Goal: Information Seeking & Learning: Learn about a topic

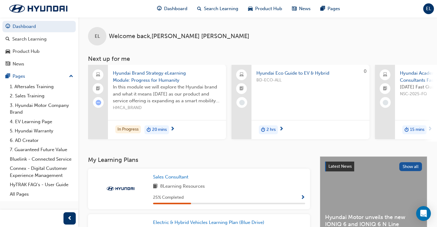
click at [290, 194] on div "Sales Consultant 8 Learning Resources 25 % Completed" at bounding box center [229, 188] width 152 height 31
click at [301, 200] on span "Show Progress" at bounding box center [303, 198] width 5 height 6
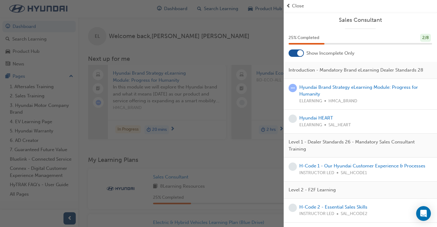
click at [336, 97] on div "Hyundai Brand Strategy eLearning Module: Progress for Humanity ELEARNING HMCA_B…" at bounding box center [365, 94] width 133 height 21
click at [339, 91] on link "Hyundai Brand Strategy eLearning Module: Progress for Humanity" at bounding box center [358, 90] width 119 height 13
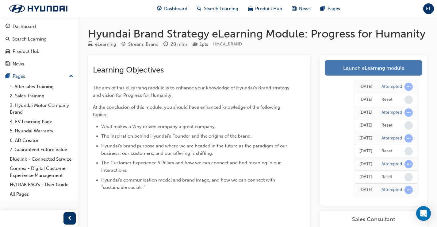
click at [375, 70] on link "Launch eLearning module" at bounding box center [374, 67] width 98 height 15
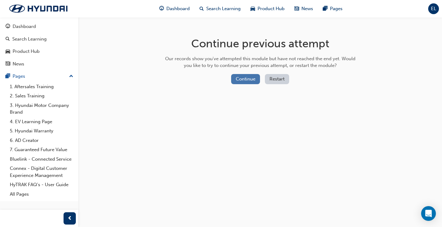
click at [246, 80] on button "Continue" at bounding box center [245, 79] width 29 height 10
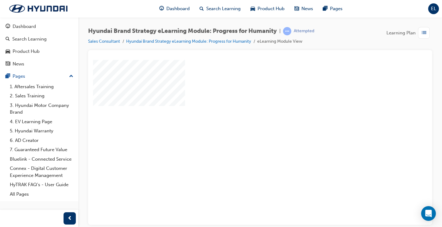
click at [242, 124] on div "play" at bounding box center [242, 124] width 0 height 0
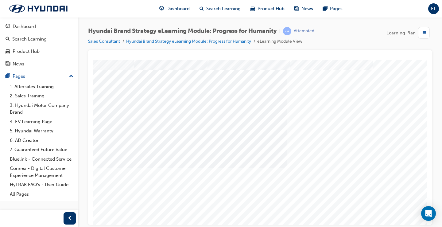
scroll to position [61, 51]
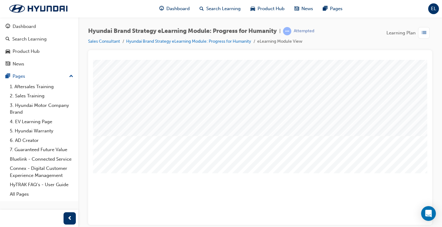
scroll to position [61, 0]
click at [436, 53] on div "Hyundai Brand Strategy eLearning Module: Progress for Humanity | Attempted Sale…" at bounding box center [259, 114] width 363 height 194
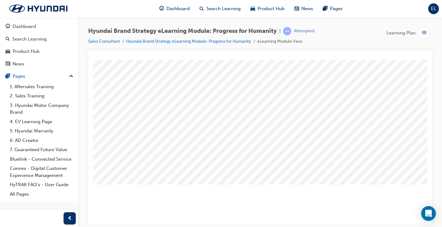
scroll to position [30, 36]
drag, startPoint x: 278, startPoint y: 221, endPoint x: 381, endPoint y: 285, distance: 120.9
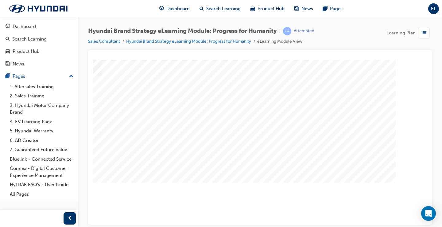
scroll to position [61, 88]
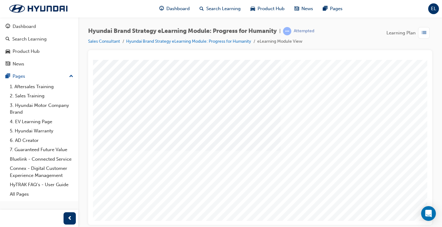
drag, startPoint x: 304, startPoint y: 218, endPoint x: 372, endPoint y: 219, distance: 68.1
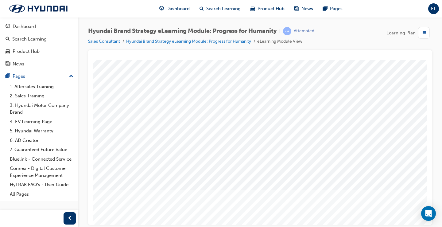
scroll to position [61, 0]
